Goal: Check status: Check status

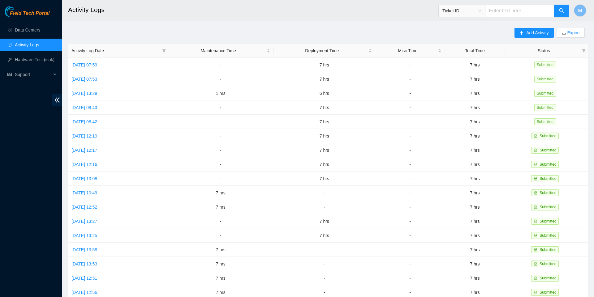
click at [512, 12] on input "text" at bounding box center [519, 11] width 69 height 12
click at [482, 12] on div "Ticket ID" at bounding box center [462, 11] width 46 height 10
click at [470, 71] on div "Tracking Number" at bounding box center [460, 72] width 39 height 7
click at [493, 13] on input "text" at bounding box center [519, 11] width 69 height 12
type input "739263649290"
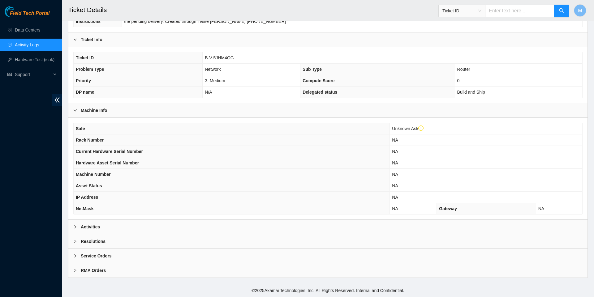
scroll to position [130, 0]
click at [74, 226] on icon "right" at bounding box center [75, 227] width 4 height 4
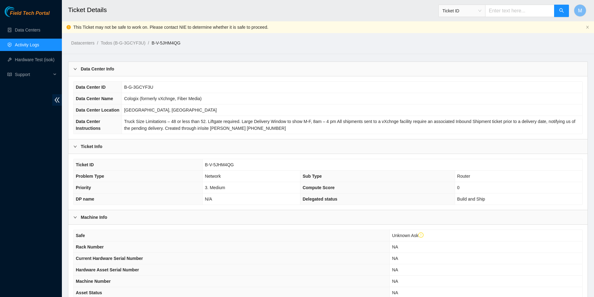
scroll to position [0, 0]
drag, startPoint x: 203, startPoint y: 182, endPoint x: 251, endPoint y: 179, distance: 47.7
click at [250, 171] on td "B-V-5JHM4QG" at bounding box center [393, 164] width 380 height 11
copy span "B-V-5JHM4QG"
click at [27, 28] on link "Data Centers" at bounding box center [27, 30] width 25 height 5
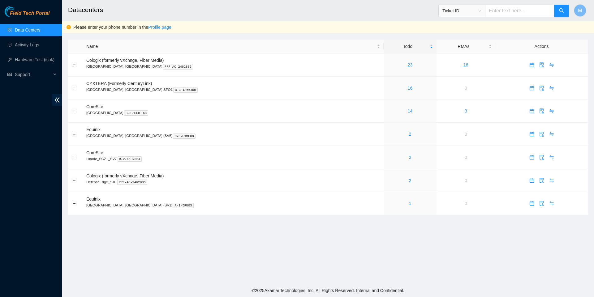
click at [502, 7] on input "text" at bounding box center [519, 11] width 69 height 12
paste input "B-V-5JHM4QG"
type input "B-V-5JHM4QG"
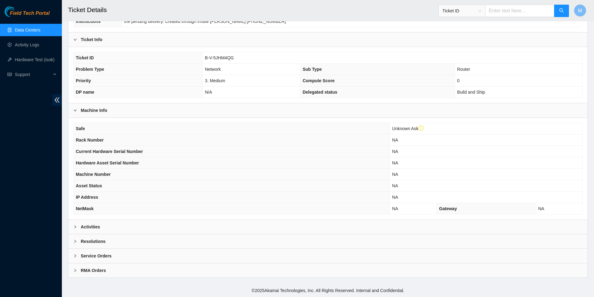
scroll to position [111, 0]
click at [74, 229] on icon "right" at bounding box center [75, 227] width 4 height 4
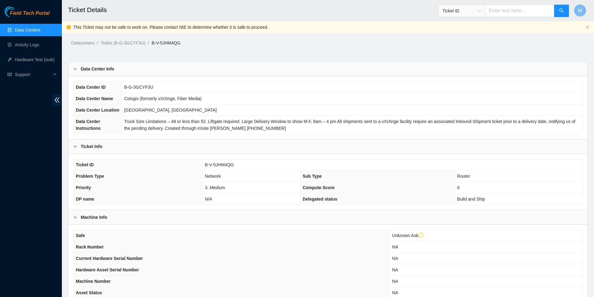
scroll to position [0, 0]
click at [40, 29] on link "Data Centers" at bounding box center [27, 30] width 25 height 5
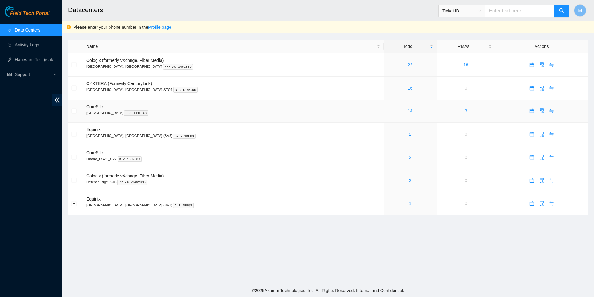
click at [408, 112] on link "14" at bounding box center [410, 111] width 5 height 5
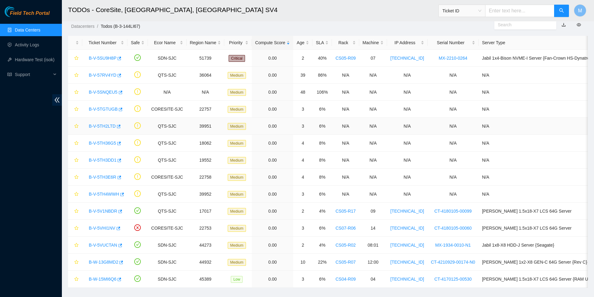
scroll to position [17, 0]
click at [105, 59] on link "B-V-5SU9H8P" at bounding box center [103, 58] width 28 height 5
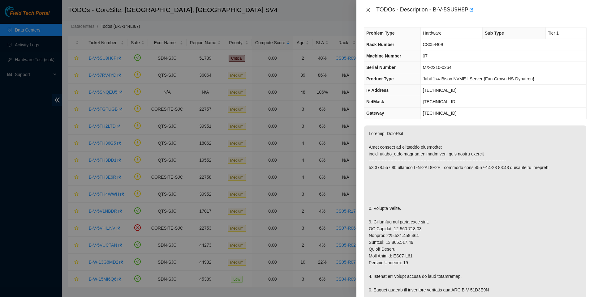
click at [367, 9] on icon "close" at bounding box center [368, 9] width 5 height 5
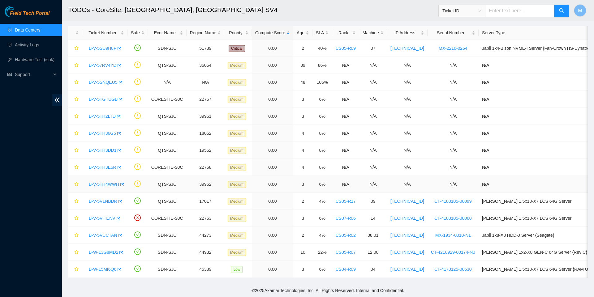
scroll to position [29, 0]
click at [124, 183] on icon "button" at bounding box center [122, 184] width 4 height 3
click at [121, 166] on icon "button" at bounding box center [120, 167] width 4 height 3
click at [122, 147] on body "Field Tech Portal Data Centers Activity Logs Hardware Test (isok) Support TODOs…" at bounding box center [297, 121] width 594 height 297
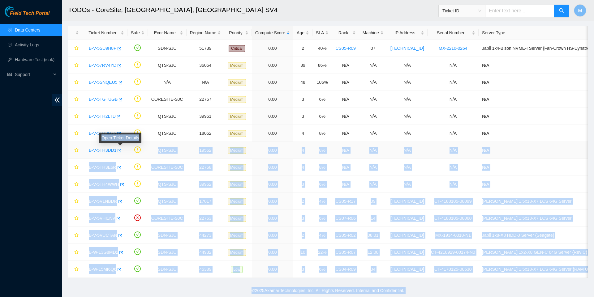
click at [122, 149] on icon "button" at bounding box center [120, 150] width 4 height 3
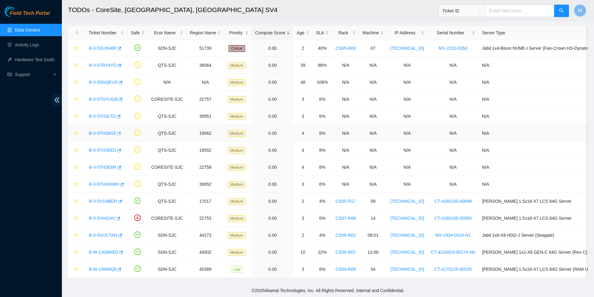
click at [122, 132] on body "Field Tech Portal Data Centers Activity Logs Hardware Test (isok) Support TODOs…" at bounding box center [297, 121] width 594 height 297
click at [121, 132] on icon "button" at bounding box center [118, 133] width 4 height 4
click at [124, 111] on div "Open Ticket Details" at bounding box center [119, 110] width 42 height 15
click at [120, 114] on icon "button" at bounding box center [118, 116] width 4 height 4
click at [34, 28] on link "Data Centers" at bounding box center [27, 30] width 25 height 5
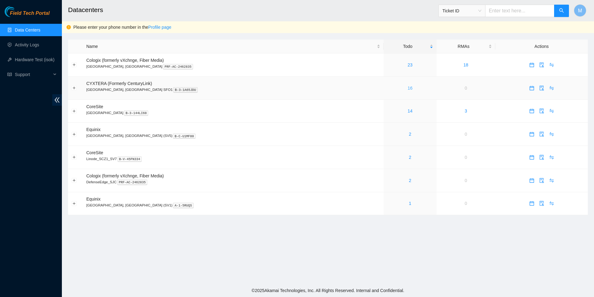
click at [408, 89] on link "16" at bounding box center [410, 88] width 5 height 5
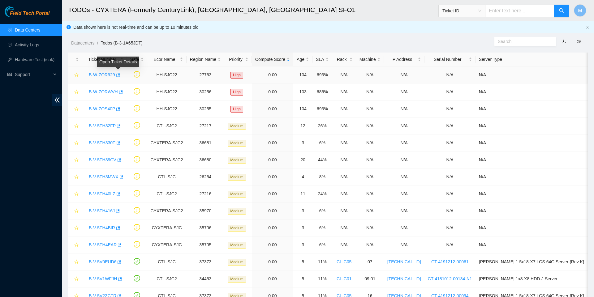
click at [120, 73] on icon "button" at bounding box center [117, 75] width 4 height 4
click at [122, 94] on icon "button" at bounding box center [120, 92] width 4 height 4
click at [120, 110] on icon "button" at bounding box center [117, 109] width 4 height 4
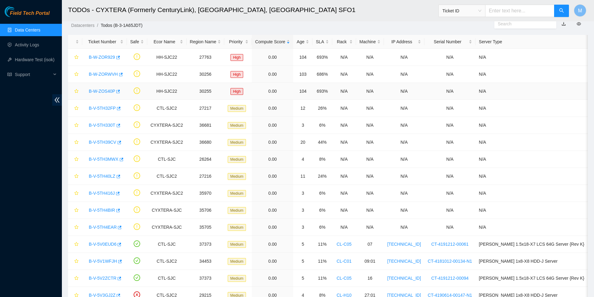
scroll to position [6, 0]
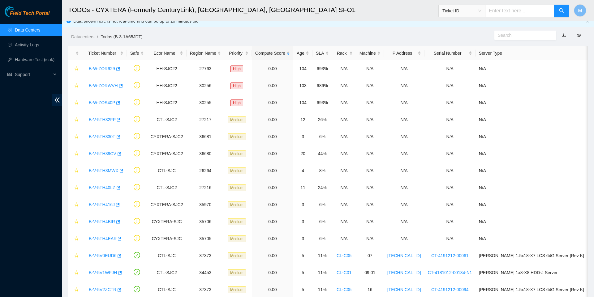
click at [40, 30] on link "Data Centers" at bounding box center [27, 30] width 25 height 5
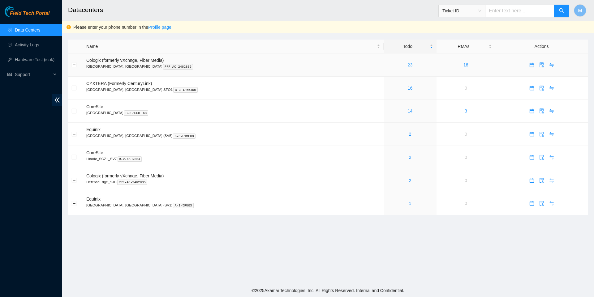
click at [408, 64] on link "23" at bounding box center [410, 64] width 5 height 5
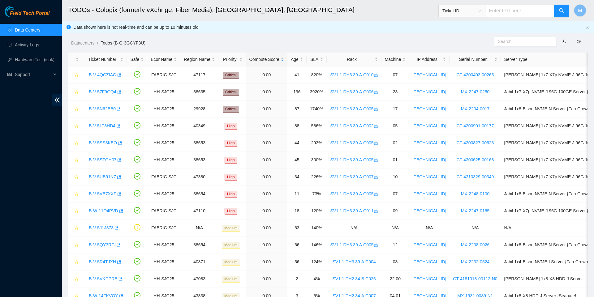
click at [34, 29] on link "Data Centers" at bounding box center [27, 30] width 25 height 5
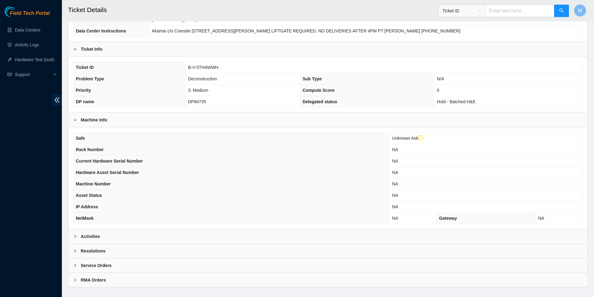
scroll to position [93, 0]
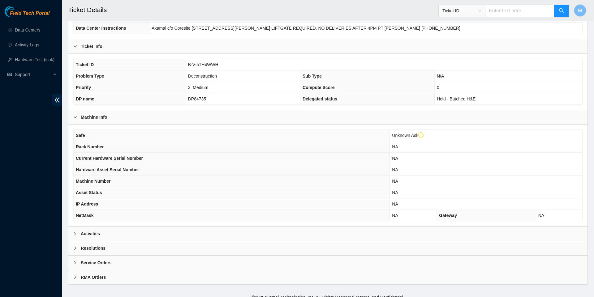
click at [73, 237] on div at bounding box center [76, 233] width 7 height 7
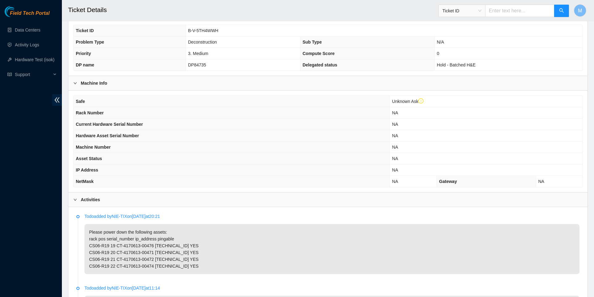
scroll to position [176, 0]
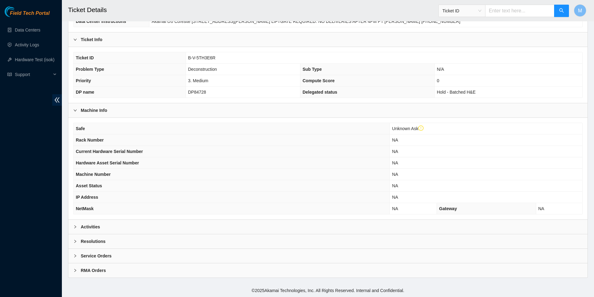
click at [76, 224] on div at bounding box center [76, 227] width 7 height 7
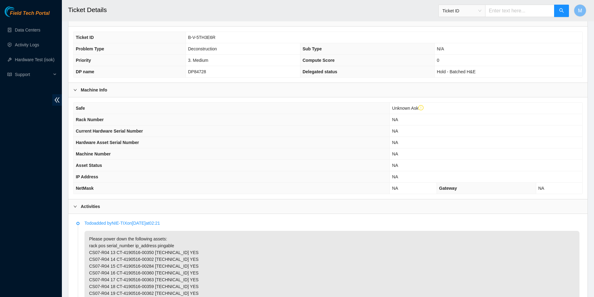
scroll to position [122, 0]
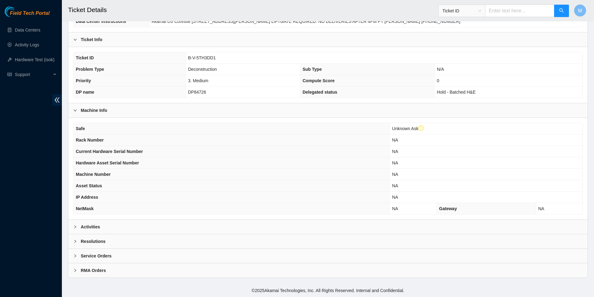
scroll to position [109, 0]
click at [72, 227] on div "Activities" at bounding box center [327, 227] width 519 height 14
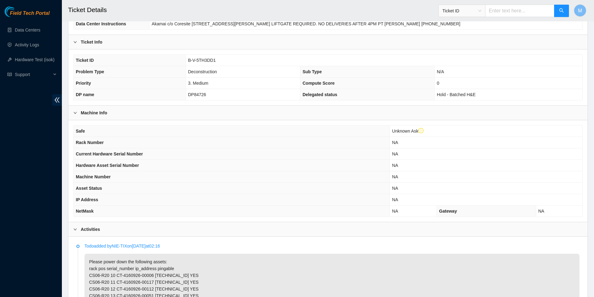
scroll to position [51, 0]
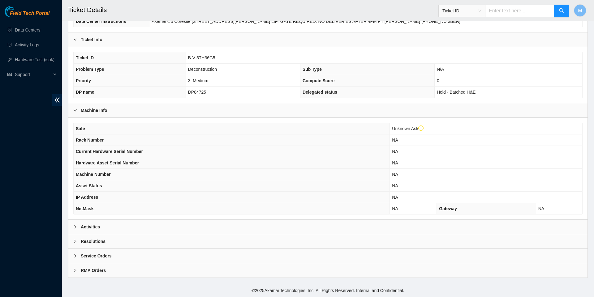
click at [75, 227] on icon "right" at bounding box center [75, 227] width 4 height 4
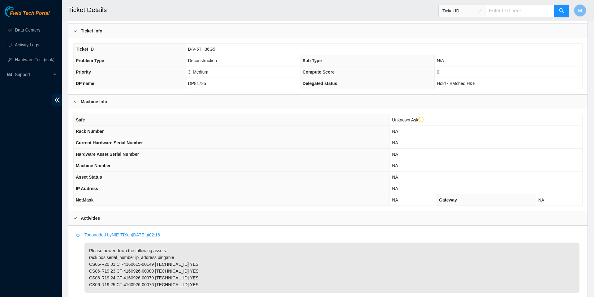
scroll to position [160, 0]
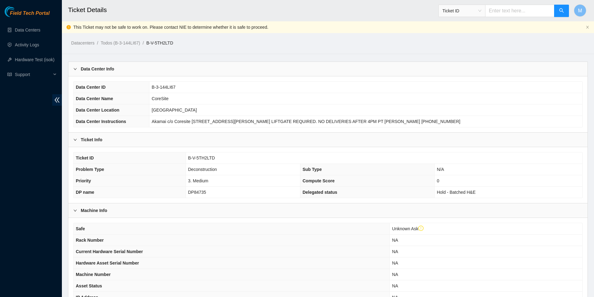
click at [477, 11] on span "Ticket ID" at bounding box center [461, 10] width 39 height 9
click at [458, 71] on div "Tracking Number" at bounding box center [460, 72] width 39 height 7
click at [508, 11] on input "text" at bounding box center [519, 11] width 69 height 12
type input "7"
type input "1"
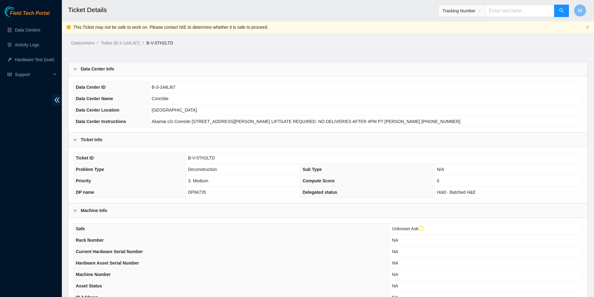
type input "2"
type input "3"
type input "4"
type input "5"
type input "6"
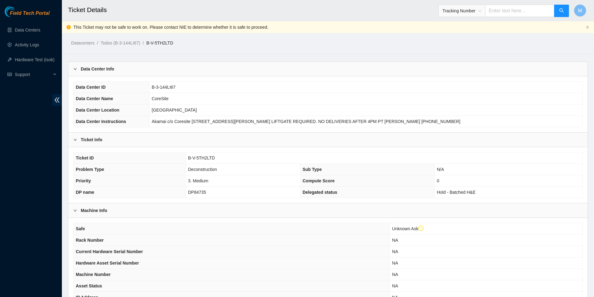
type input "7"
type input "8"
type input "9"
click at [478, 11] on span "Tracking Number" at bounding box center [461, 10] width 39 height 9
click at [463, 19] on div "Ticket ID" at bounding box center [460, 22] width 39 height 7
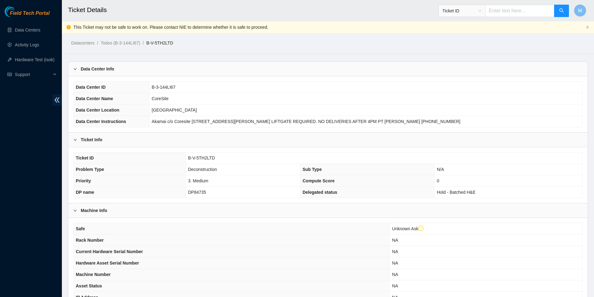
click at [494, 15] on input "text" at bounding box center [519, 11] width 69 height 12
paste input "B-V-5JHM4QG"
type input "B-V-5JHM4QG"
click at [557, 10] on button "button" at bounding box center [561, 11] width 15 height 12
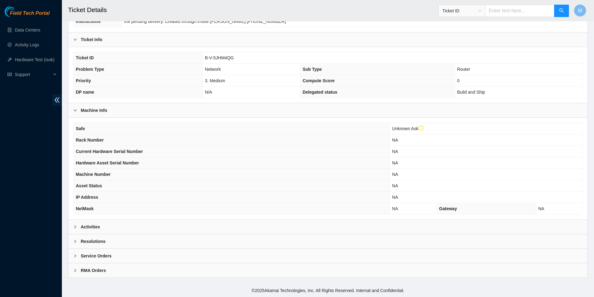
scroll to position [130, 0]
click at [75, 226] on icon "right" at bounding box center [75, 227] width 2 height 3
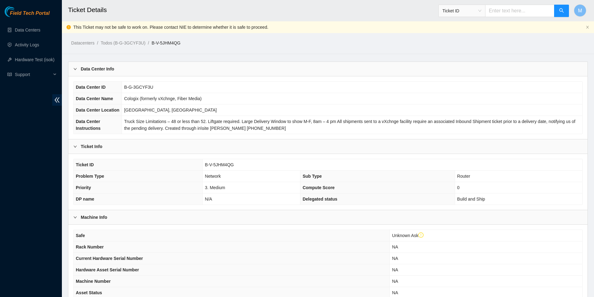
scroll to position [0, 0]
click at [35, 29] on link "Data Centers" at bounding box center [27, 30] width 25 height 5
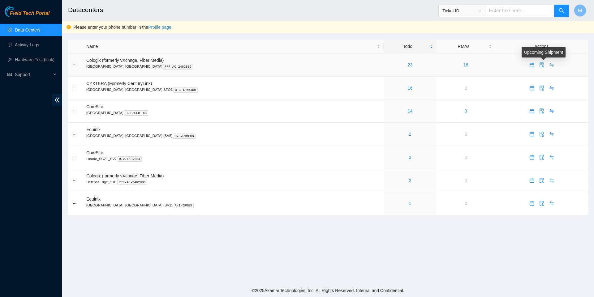
click at [549, 66] on icon "swap" at bounding box center [551, 64] width 5 height 5
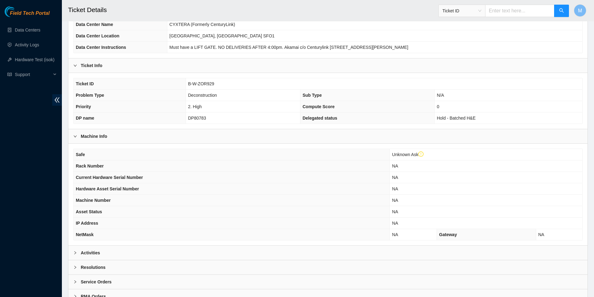
scroll to position [109, 0]
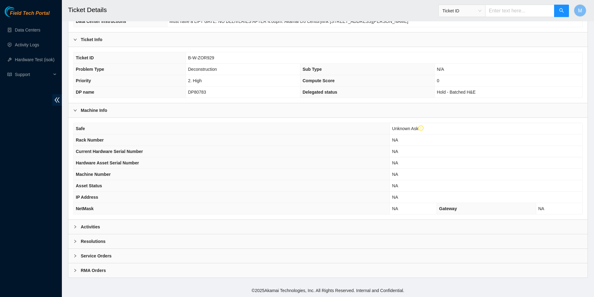
click at [76, 226] on icon "right" at bounding box center [75, 227] width 4 height 4
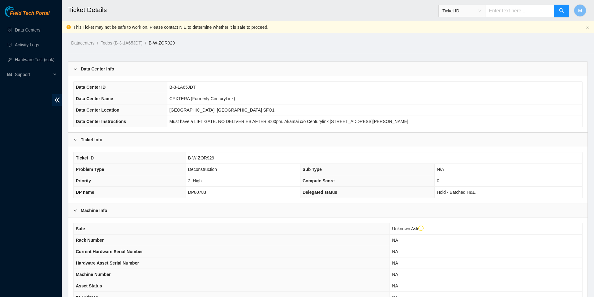
scroll to position [0, 0]
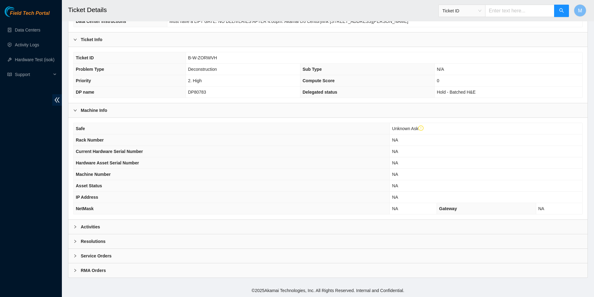
scroll to position [109, 0]
click at [77, 225] on div at bounding box center [76, 227] width 7 height 7
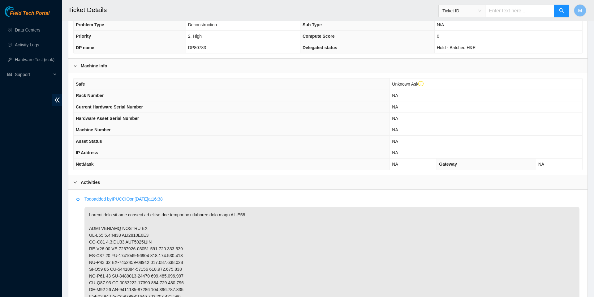
scroll to position [146, 0]
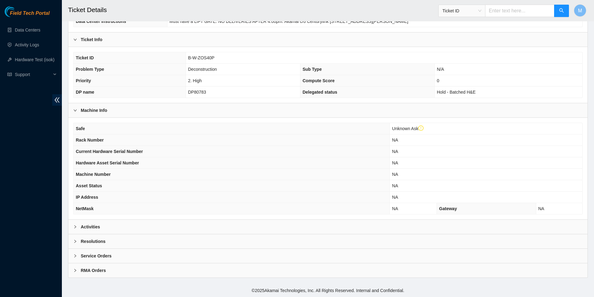
scroll to position [109, 0]
click at [75, 226] on icon "right" at bounding box center [75, 227] width 4 height 4
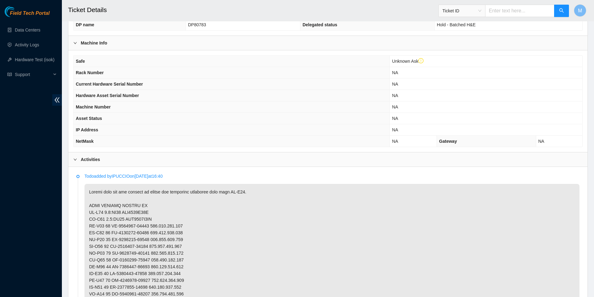
scroll to position [168, 0]
